Goal: Transaction & Acquisition: Register for event/course

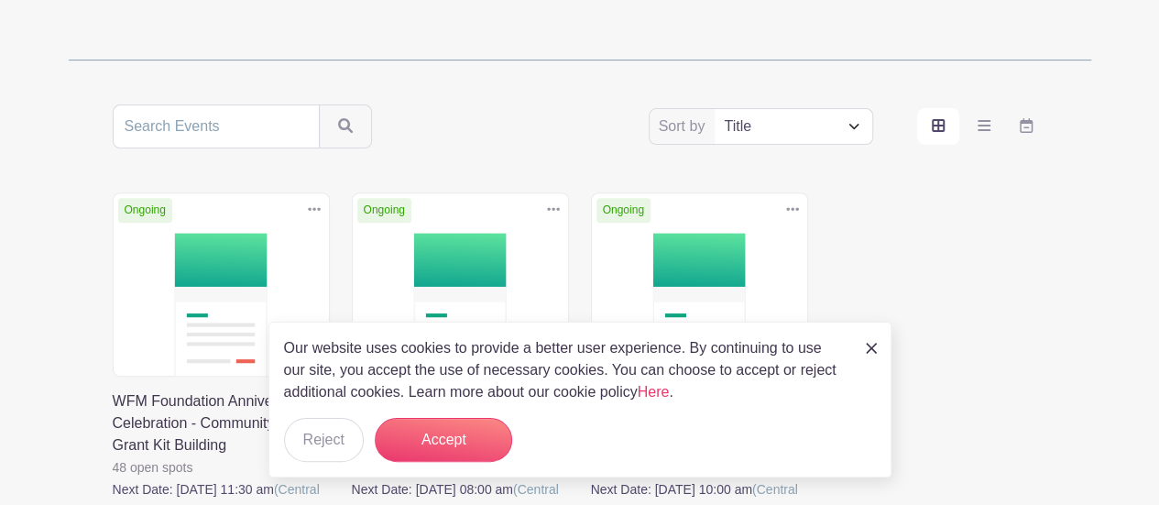
scroll to position [285, 0]
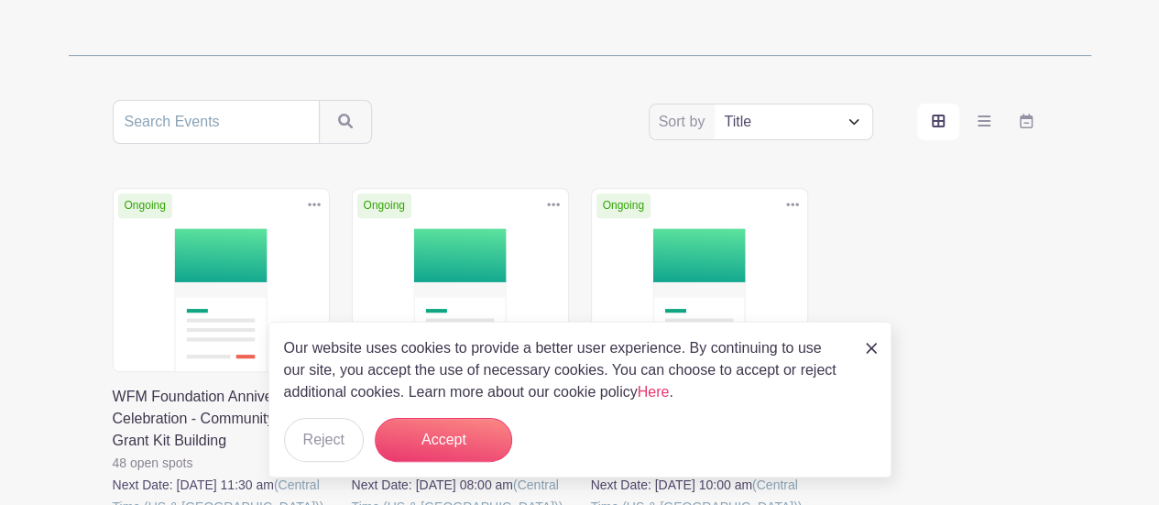
click at [868, 345] on img at bounding box center [871, 348] width 11 height 11
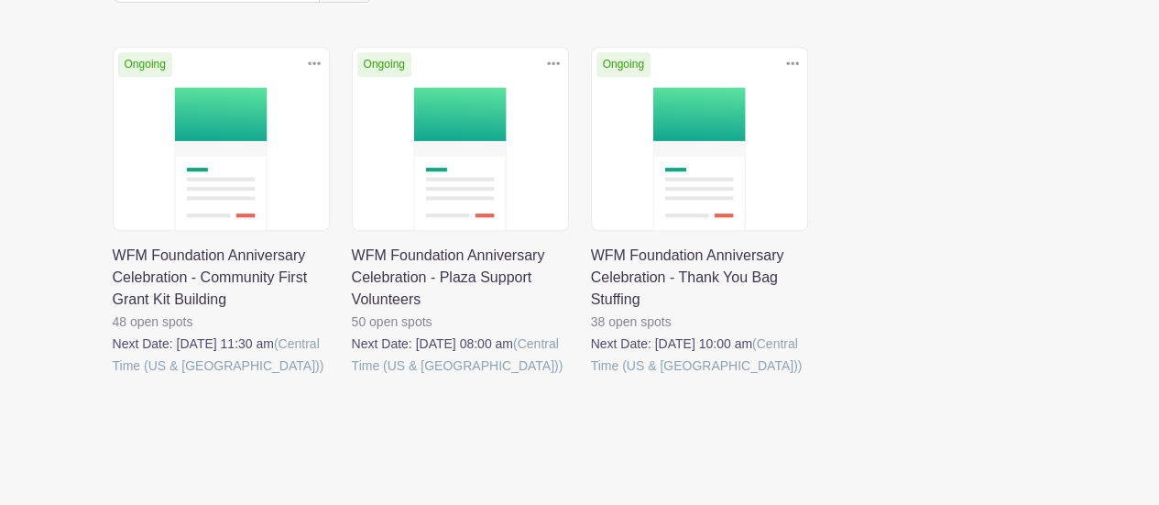
scroll to position [427, 0]
click at [591, 376] on link at bounding box center [591, 376] width 0 height 0
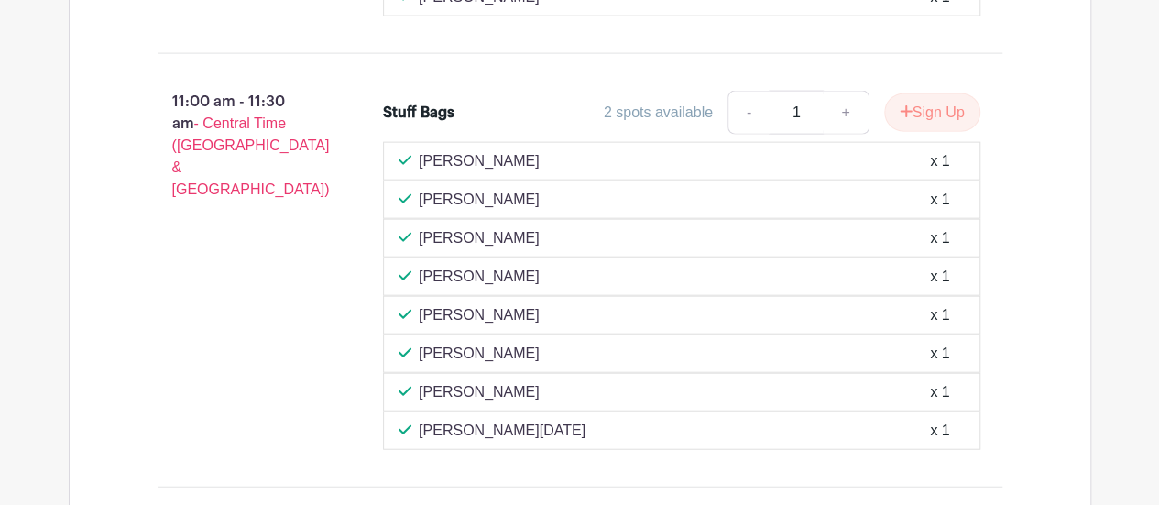
scroll to position [2046, 0]
click at [912, 95] on button "Sign Up" at bounding box center [932, 112] width 96 height 38
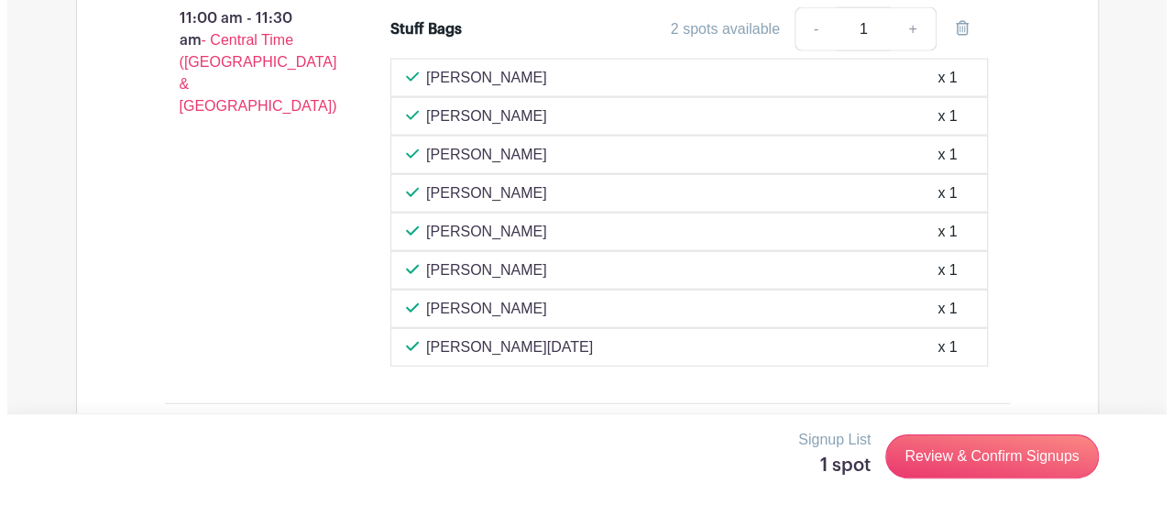
scroll to position [2128, 0]
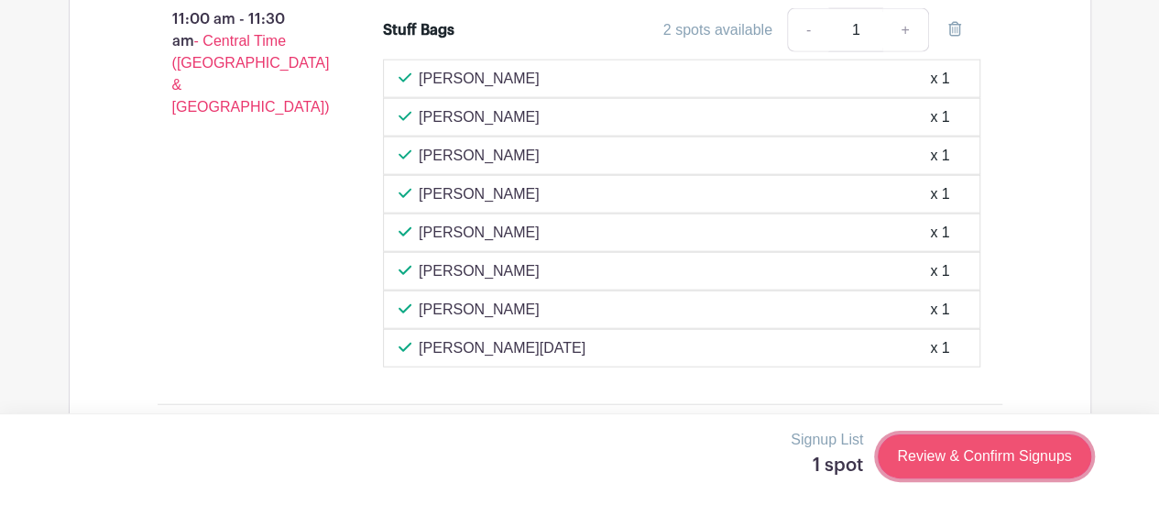
click at [983, 457] on link "Review & Confirm Signups" at bounding box center [984, 456] width 213 height 44
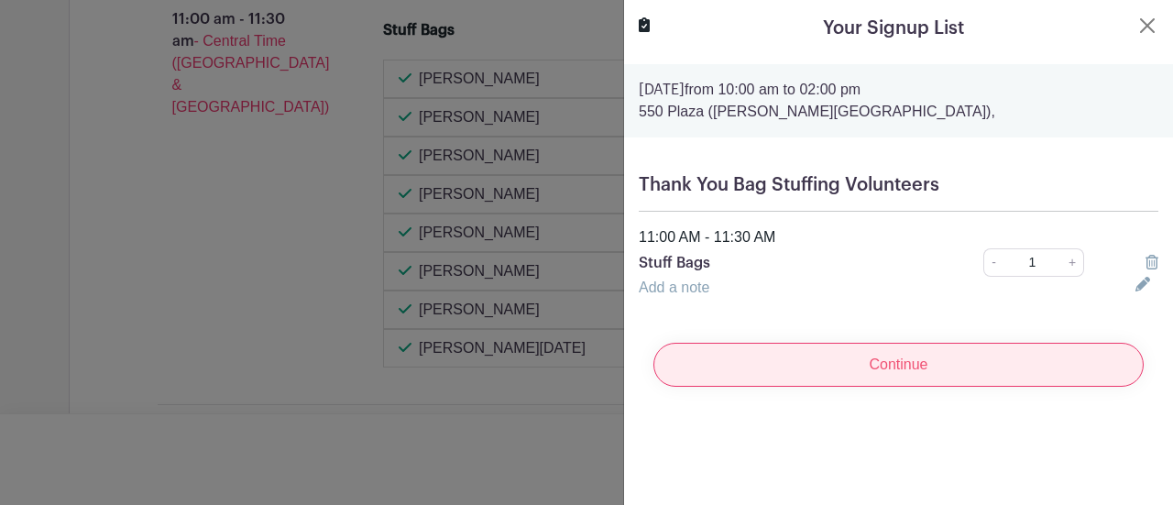
click at [879, 358] on input "Continue" at bounding box center [898, 365] width 490 height 44
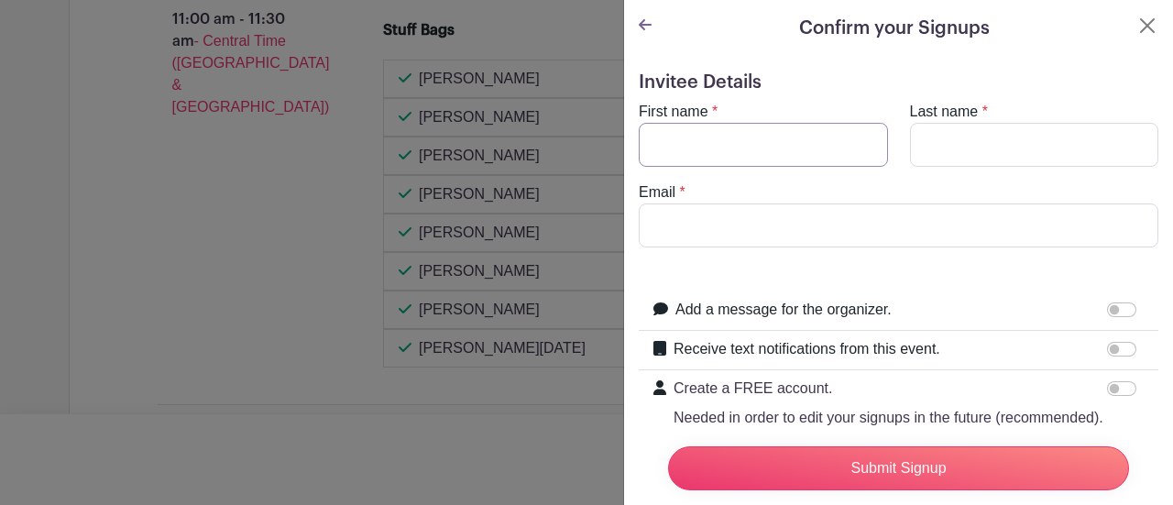
click at [707, 140] on input "First name" at bounding box center [763, 145] width 249 height 44
type input "[PERSON_NAME]"
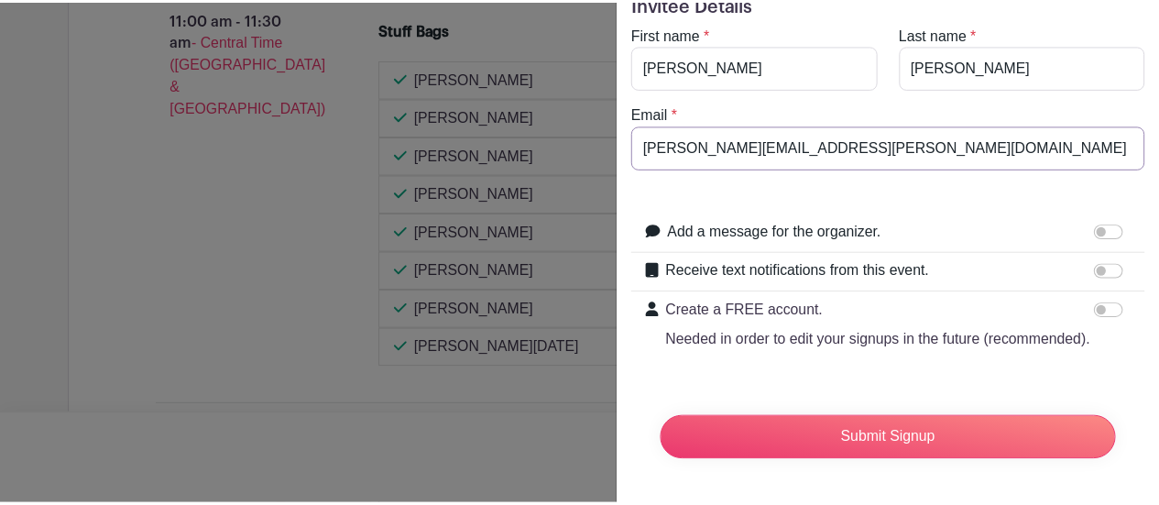
scroll to position [0, 0]
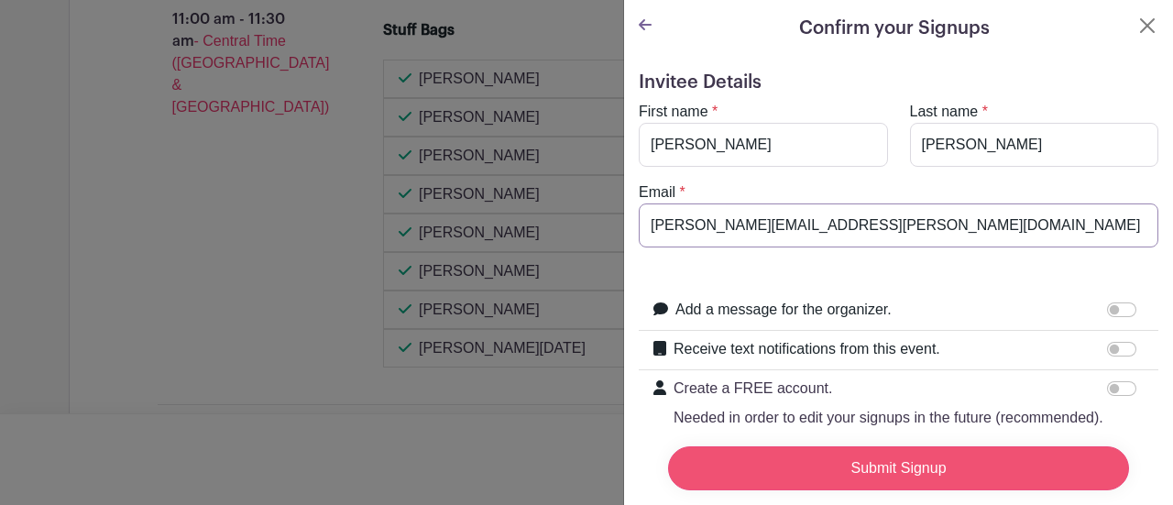
type input "[PERSON_NAME][EMAIL_ADDRESS][PERSON_NAME][DOMAIN_NAME]"
click at [872, 457] on input "Submit Signup" at bounding box center [898, 468] width 461 height 44
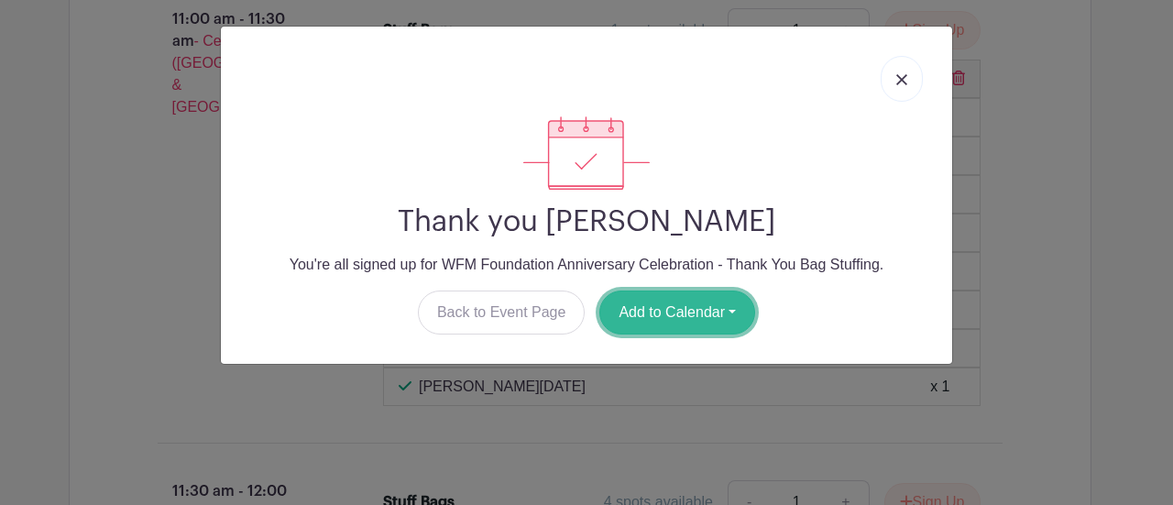
click at [693, 311] on button "Add to Calendar" at bounding box center [677, 312] width 156 height 44
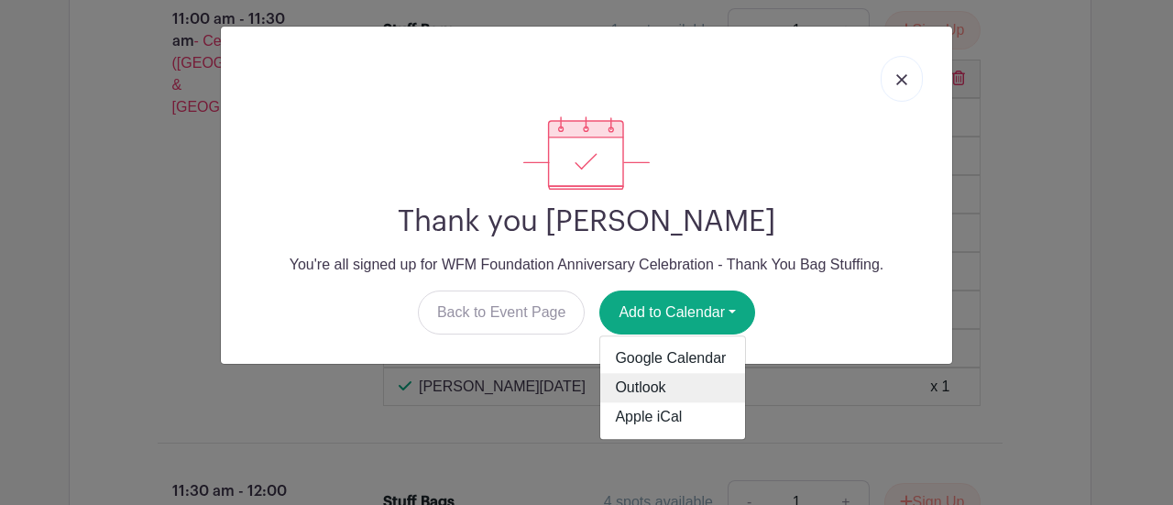
click at [649, 386] on link "Outlook" at bounding box center [672, 388] width 145 height 29
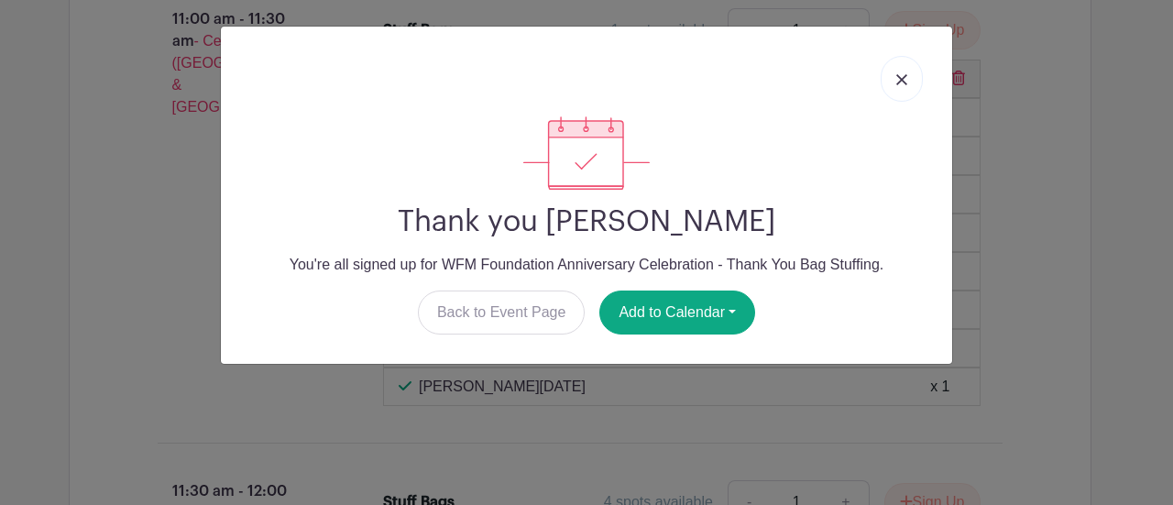
click at [902, 83] on img at bounding box center [901, 79] width 11 height 11
